Goal: Find specific page/section: Find specific page/section

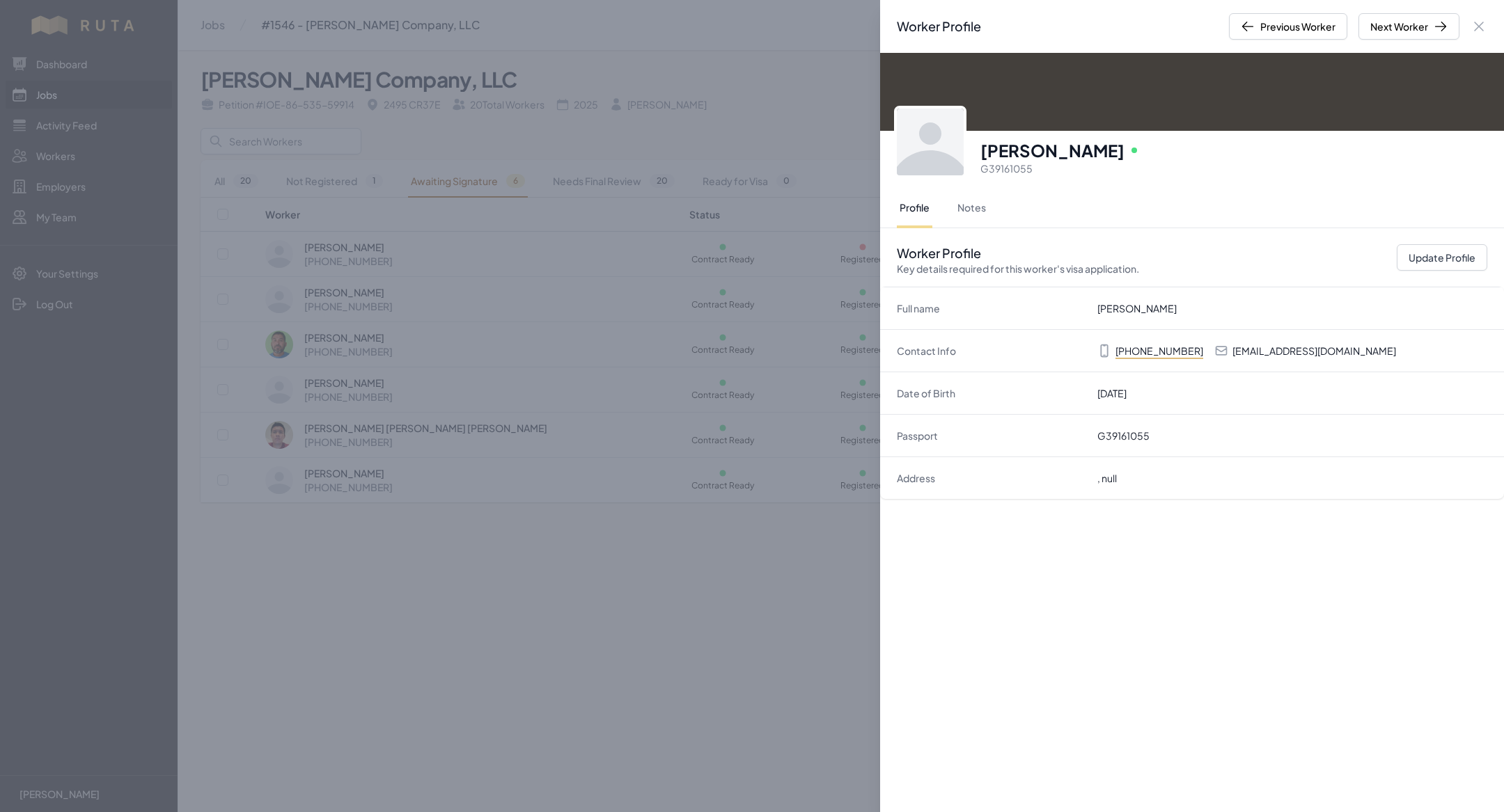
click at [330, 337] on div "Worker Profile Previous Worker Next Worker Close panel [PERSON_NAME] Online G39…" at bounding box center [752, 406] width 1504 height 812
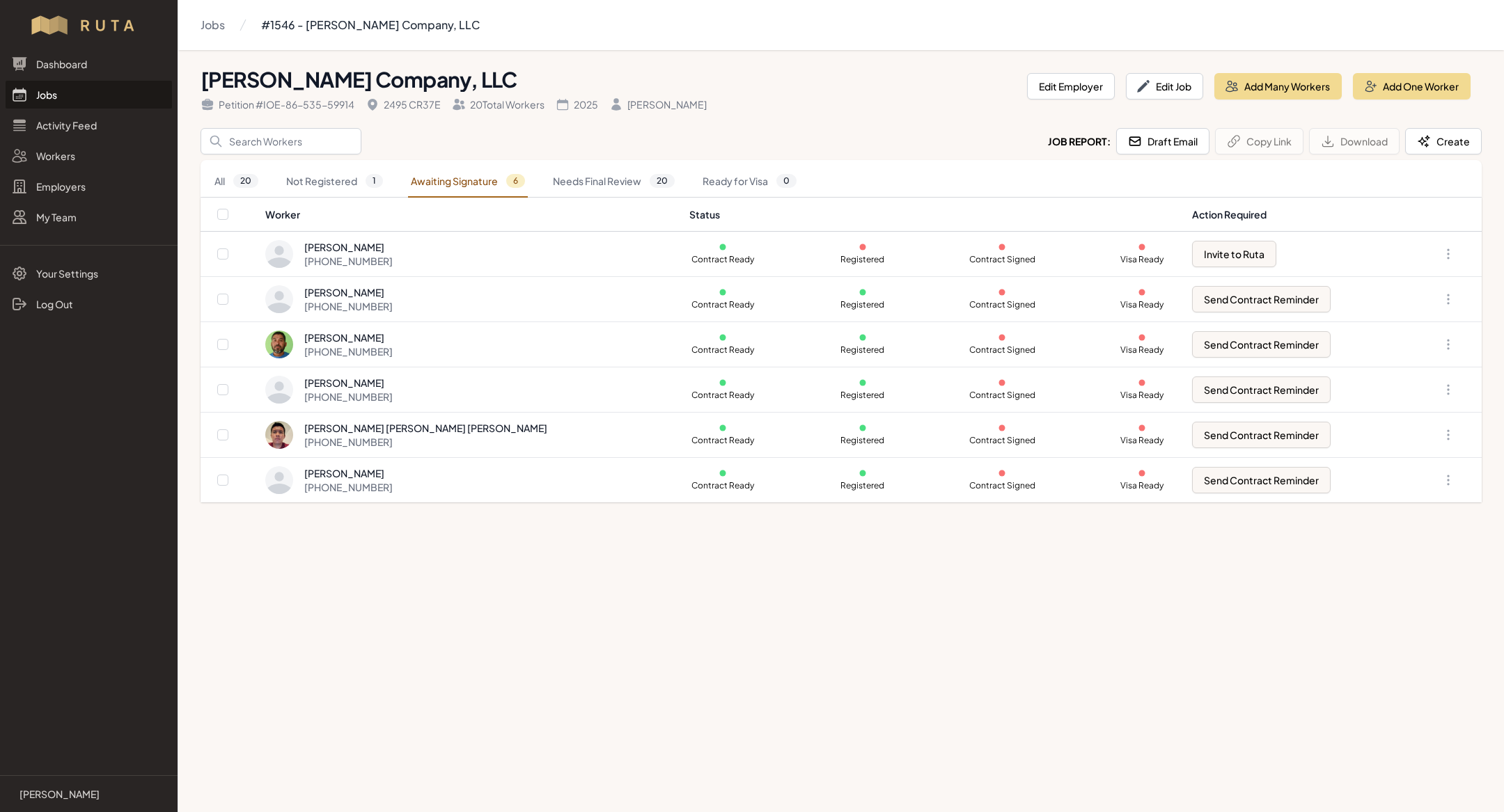
click at [102, 89] on link "Jobs" at bounding box center [89, 95] width 167 height 28
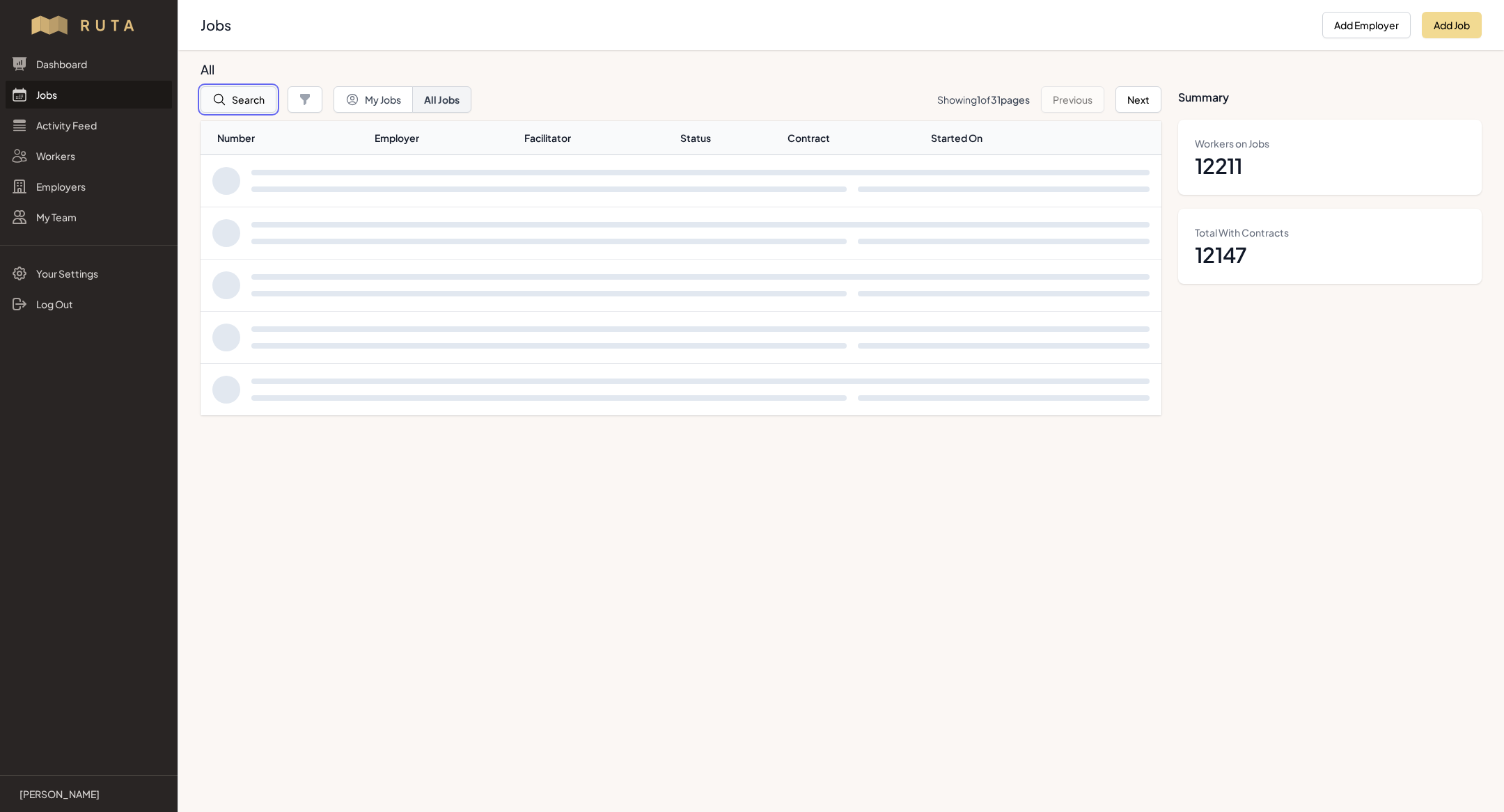
click at [249, 103] on button "Search" at bounding box center [238, 99] width 76 height 26
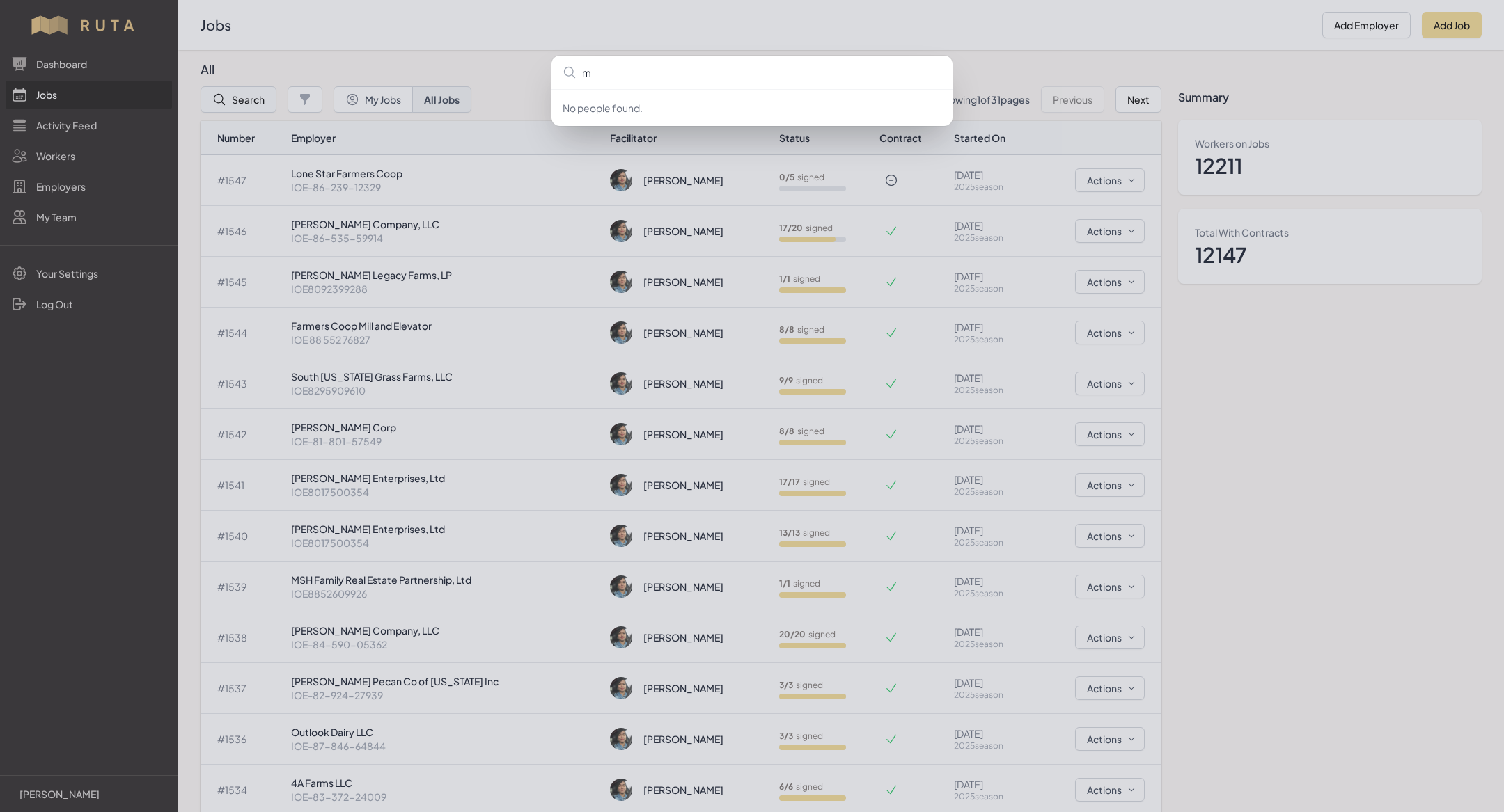
type input "mh"
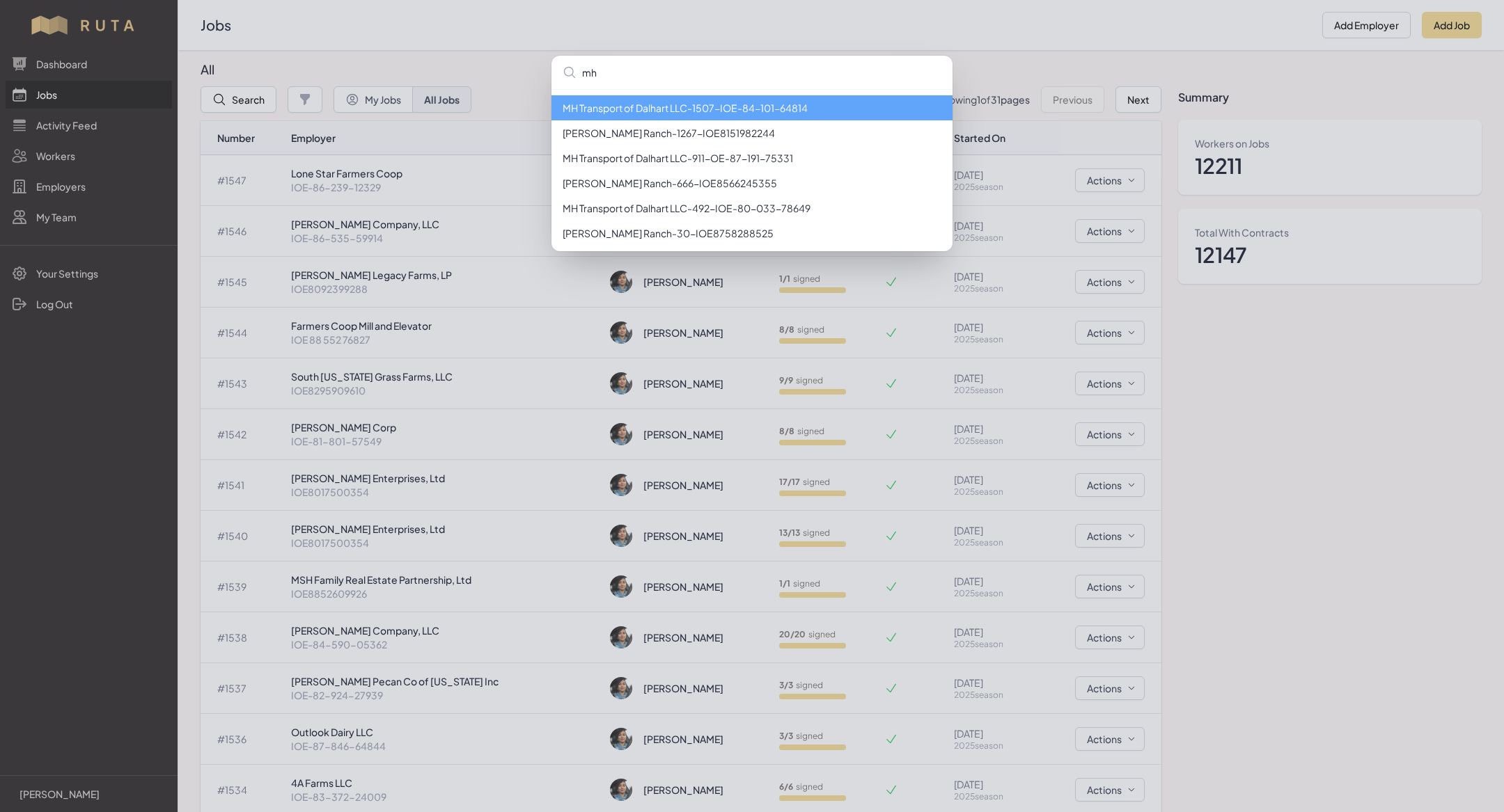
click at [646, 119] on li "MH Transport of Dalhart LLC - 1507 - IOE-84-101-64814" at bounding box center [752, 107] width 401 height 25
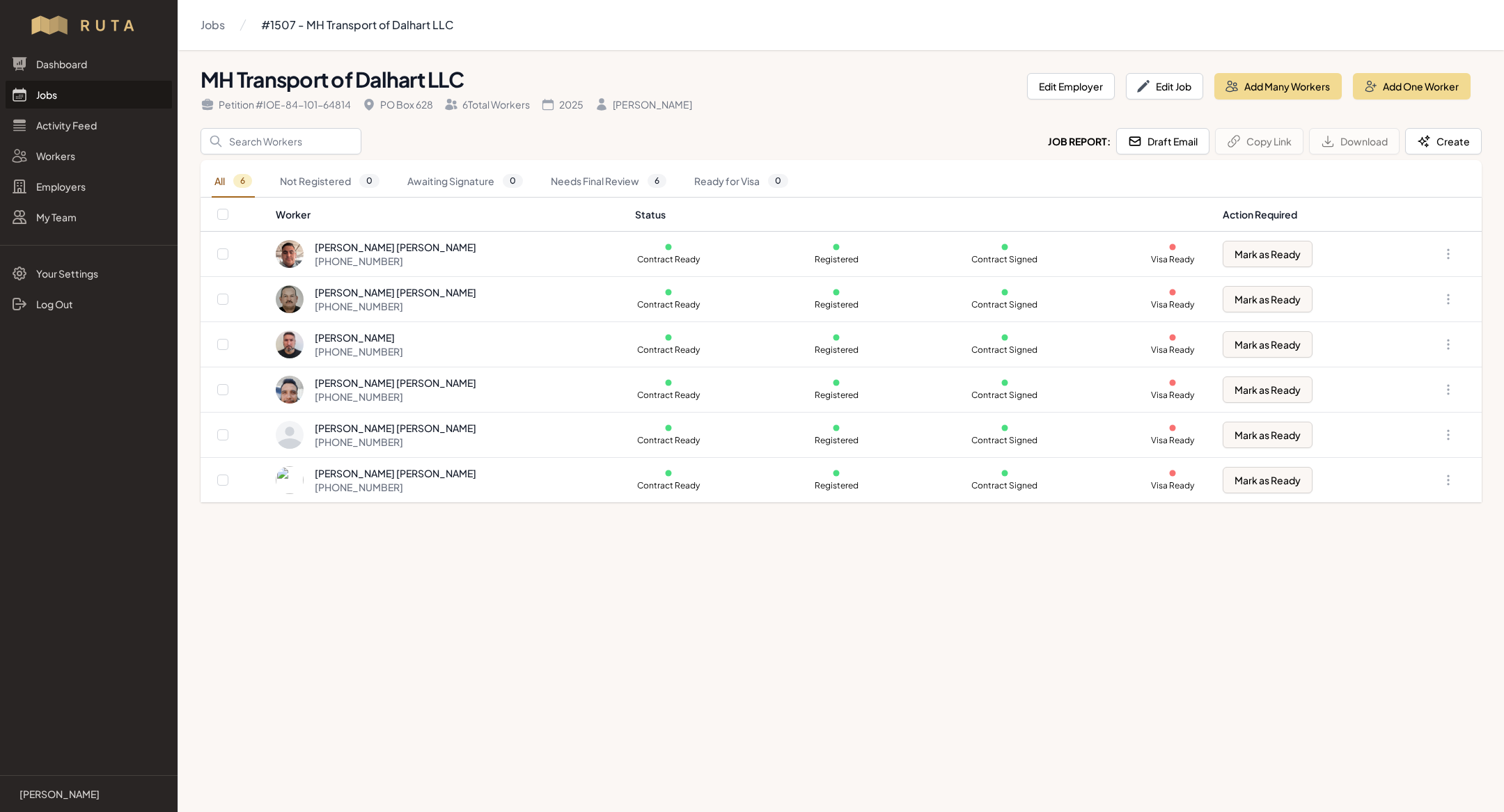
click at [64, 98] on link "Jobs" at bounding box center [89, 95] width 167 height 28
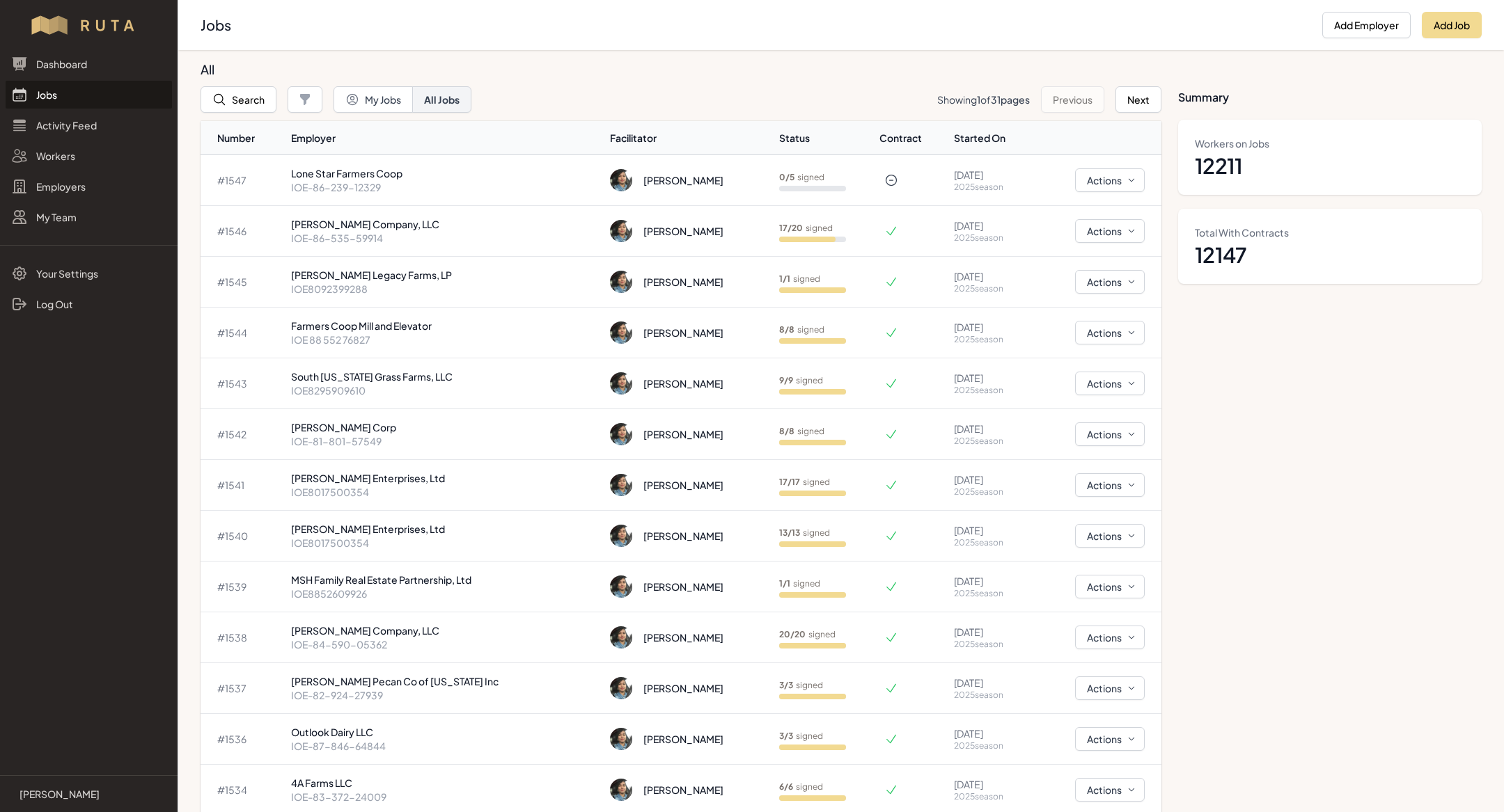
click at [105, 97] on link "Jobs" at bounding box center [89, 95] width 167 height 28
click at [109, 93] on link "Jobs" at bounding box center [89, 95] width 167 height 28
click at [438, 245] on td "[PERSON_NAME] Company, LLC IOE-86-535-59914" at bounding box center [445, 231] width 320 height 51
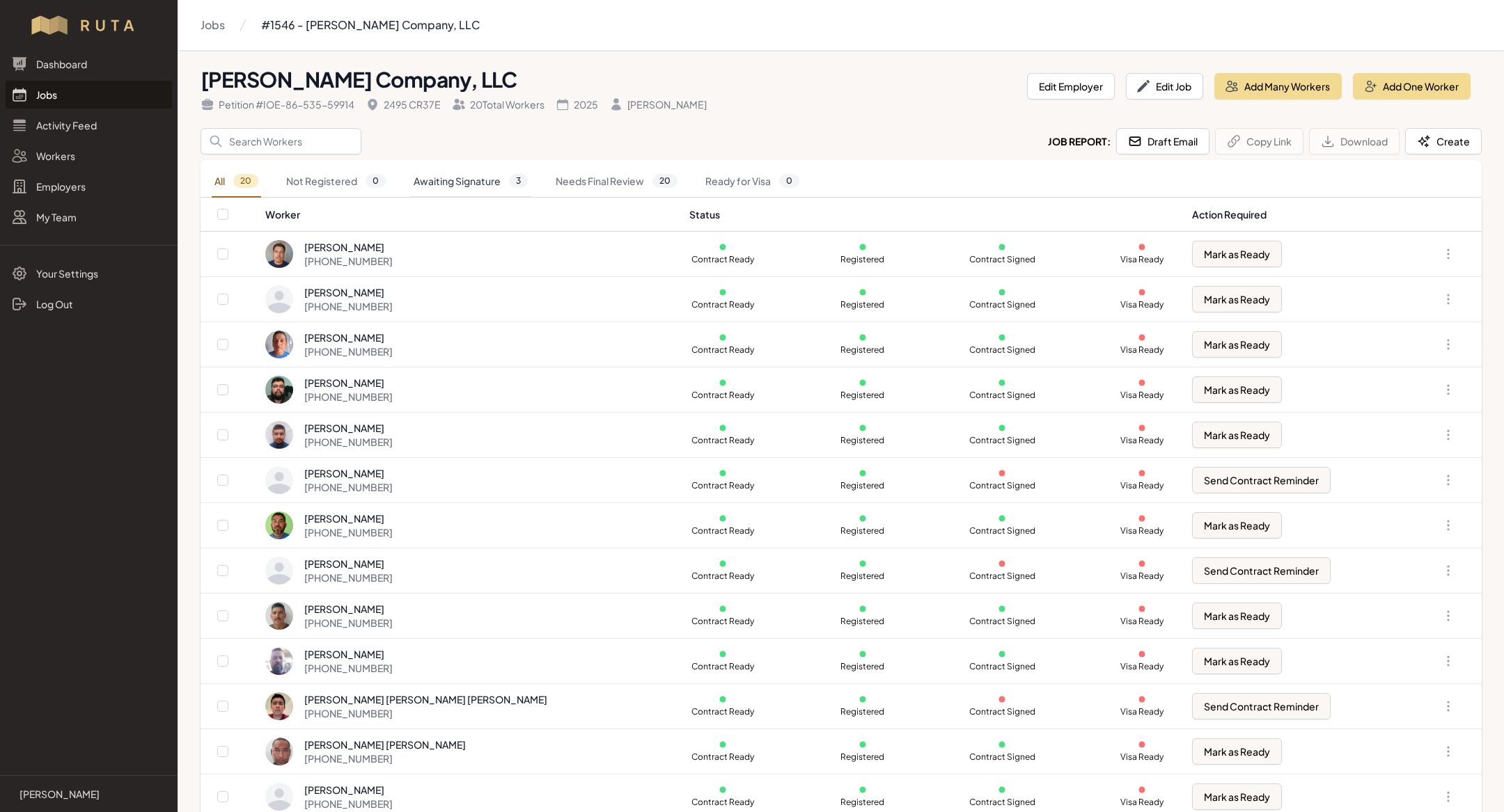
click at [496, 179] on link "Awaiting Signature 3" at bounding box center [470, 182] width 119 height 32
